Goal: Navigation & Orientation: Find specific page/section

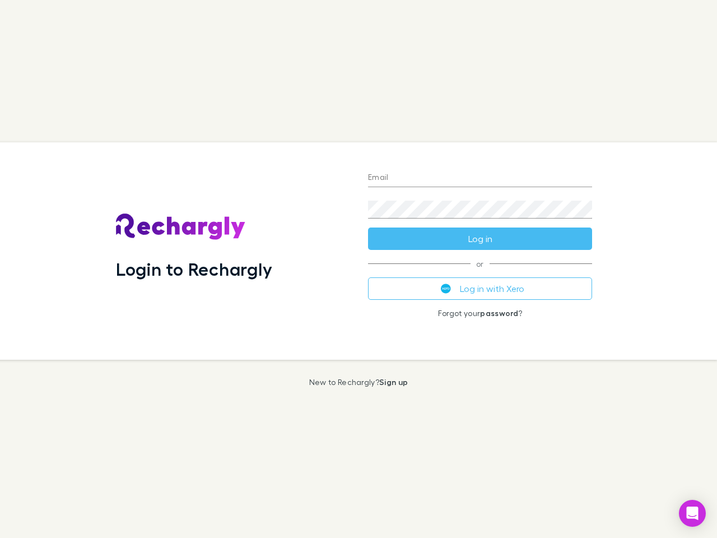
click at [358, 269] on div "Login to Rechargly" at bounding box center [233, 250] width 252 height 217
click at [480, 178] on input "Email" at bounding box center [480, 178] width 224 height 18
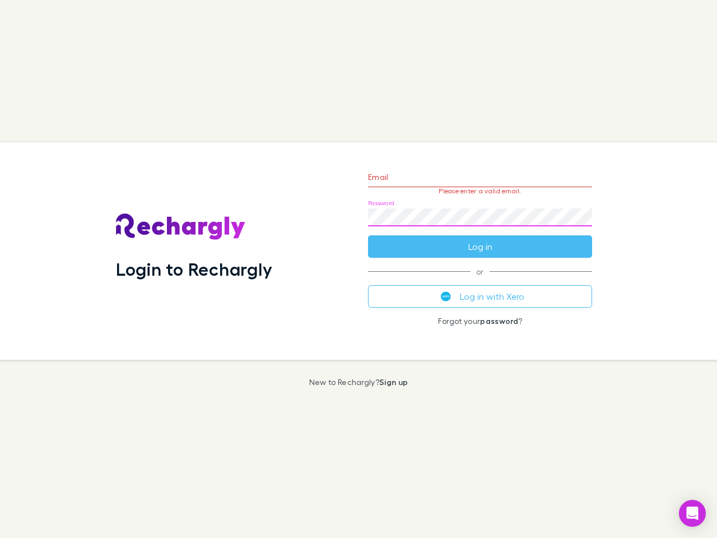
click at [480, 239] on form "Email Please enter a valid email. Password Log in" at bounding box center [480, 208] width 224 height 97
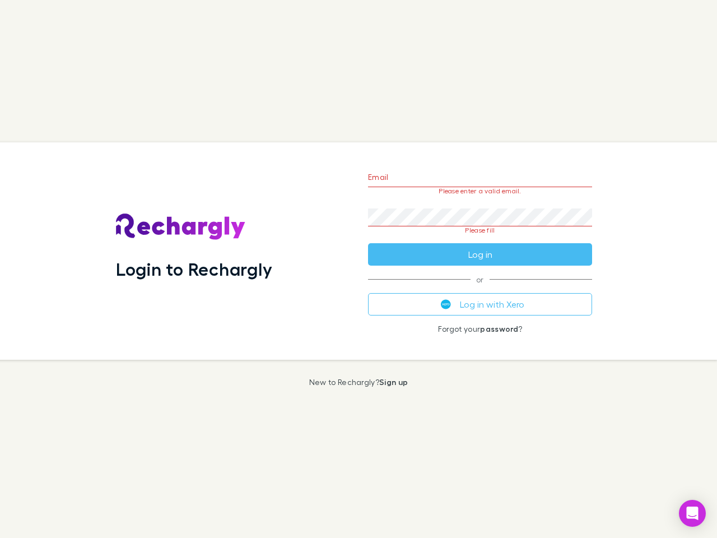
click at [480, 288] on div "Email Please enter a valid email. Password Please fill Log in or Log in with Xe…" at bounding box center [480, 250] width 242 height 217
click at [692, 513] on icon "Open Intercom Messenger" at bounding box center [693, 512] width 12 height 13
